Goal: Transaction & Acquisition: Purchase product/service

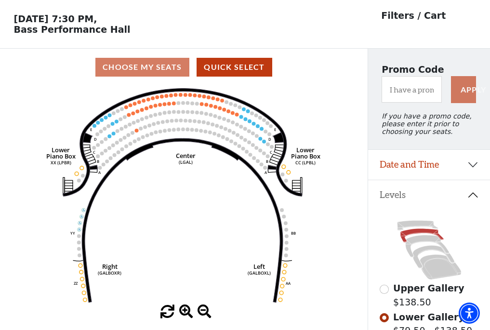
scroll to position [45, 0]
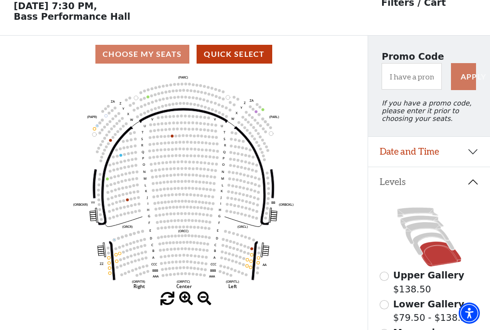
scroll to position [45, 0]
